Goal: Transaction & Acquisition: Purchase product/service

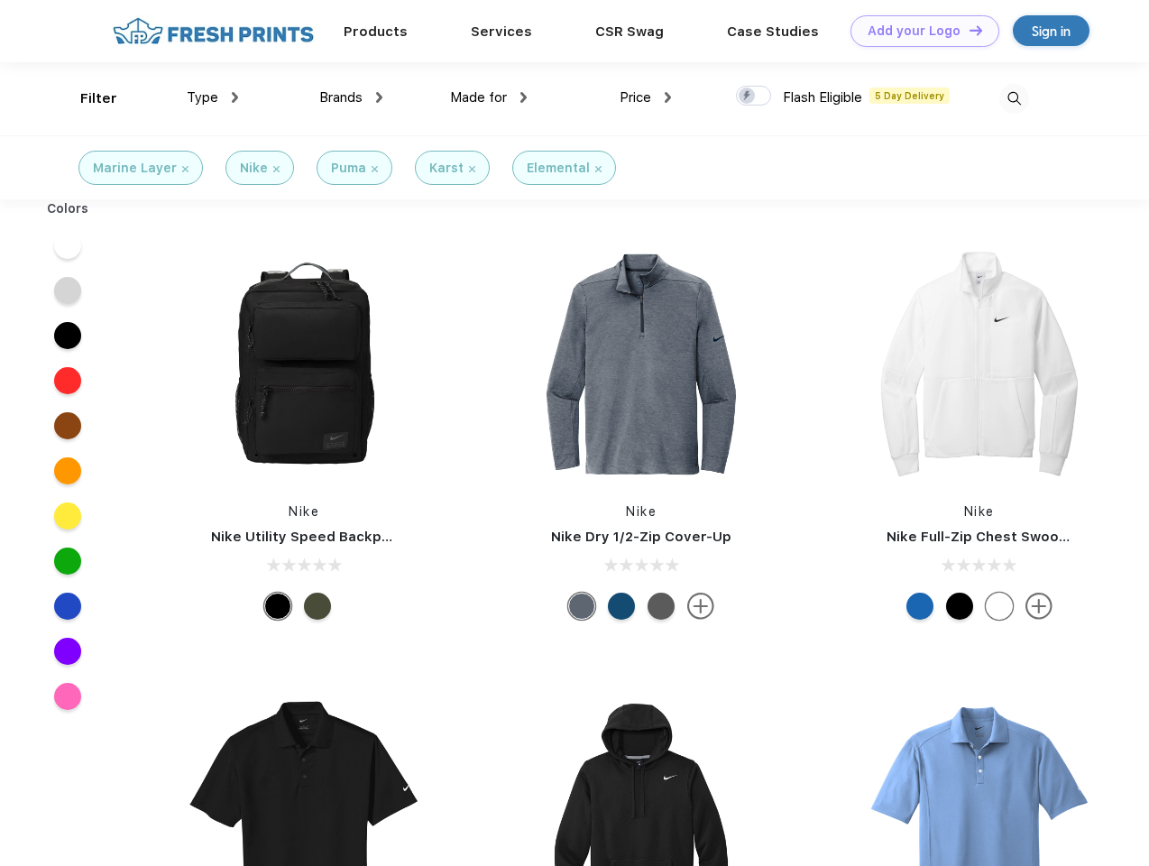
scroll to position [1, 0]
click at [918, 31] on link "Add your Logo Design Tool" at bounding box center [925, 31] width 149 height 32
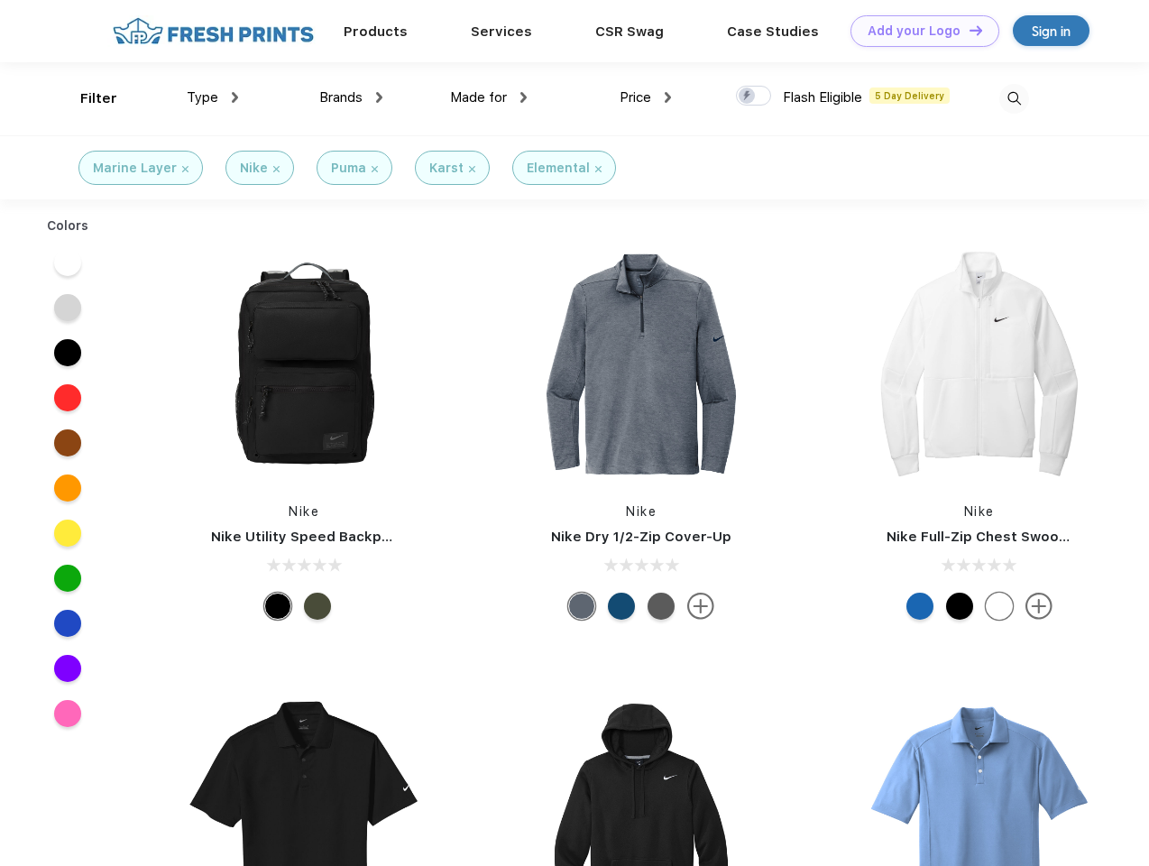
click at [0, 0] on div "Design Tool" at bounding box center [0, 0] width 0 height 0
click at [968, 30] on link "Add your Logo Design Tool" at bounding box center [925, 31] width 149 height 32
click at [87, 98] on div "Filter" at bounding box center [98, 98] width 37 height 21
click at [213, 97] on span "Type" at bounding box center [203, 97] width 32 height 16
click at [351, 97] on span "Brands" at bounding box center [340, 97] width 43 height 16
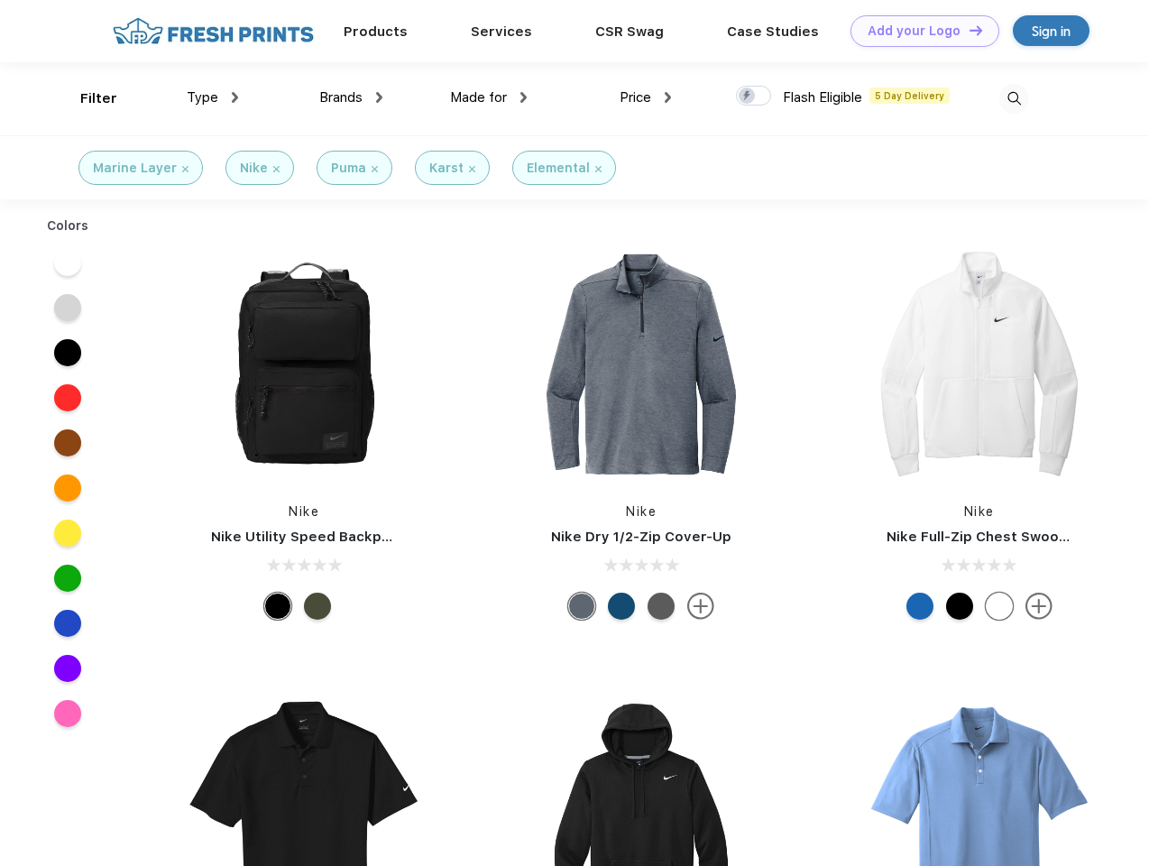
click at [489, 97] on span "Made for" at bounding box center [478, 97] width 57 height 16
click at [646, 97] on span "Price" at bounding box center [636, 97] width 32 height 16
click at [754, 97] on div at bounding box center [753, 96] width 35 height 20
click at [748, 97] on input "checkbox" at bounding box center [742, 91] width 12 height 12
click at [1014, 98] on img at bounding box center [1014, 99] width 30 height 30
